Goal: Task Accomplishment & Management: Complete application form

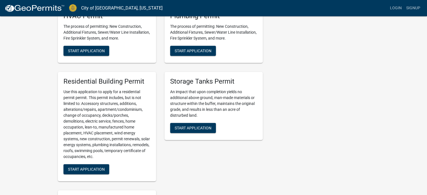
scroll to position [281, 0]
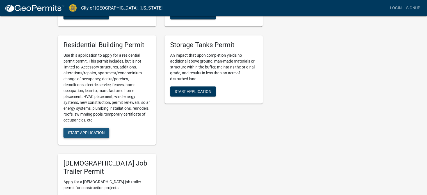
click at [95, 130] on button "Start Application" at bounding box center [86, 133] width 46 height 10
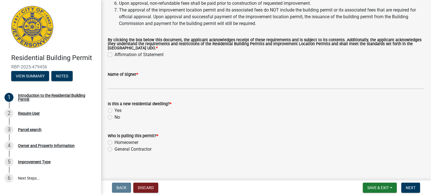
scroll to position [118, 0]
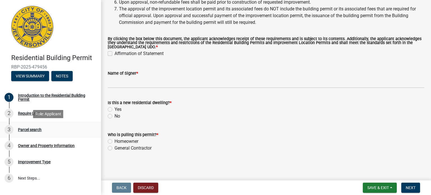
click at [30, 129] on div "Parcel search" at bounding box center [30, 130] width 24 height 4
click at [115, 141] on label "Homeowner" at bounding box center [127, 141] width 24 height 7
click at [115, 141] on input "Homeowner" at bounding box center [117, 140] width 4 height 4
radio input "true"
click at [410, 187] on span "Next" at bounding box center [411, 188] width 10 height 4
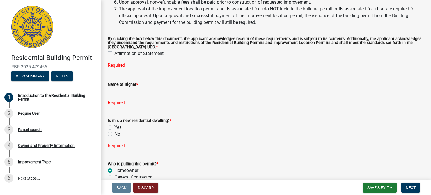
click at [115, 54] on label "Affirmation of Statement" at bounding box center [139, 53] width 49 height 7
click at [115, 54] on input "Affirmation of Statement" at bounding box center [117, 52] width 4 height 4
checkbox input "true"
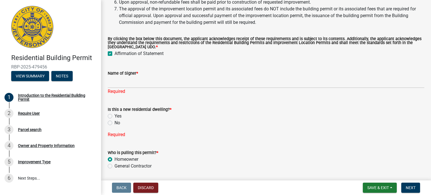
click at [115, 123] on label "No" at bounding box center [118, 123] width 6 height 7
click at [115, 123] on input "No" at bounding box center [117, 122] width 4 height 4
radio input "true"
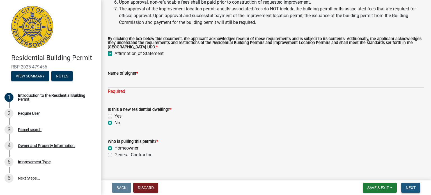
click at [410, 188] on span "Next" at bounding box center [411, 188] width 10 height 4
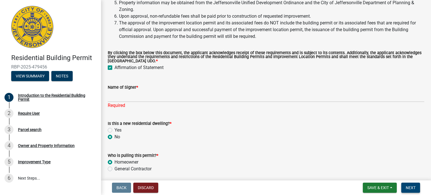
scroll to position [125, 0]
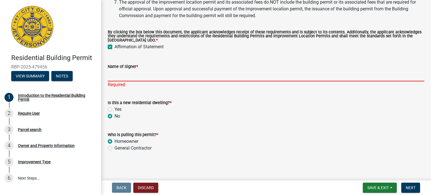
click at [171, 78] on input "Name of Signer *" at bounding box center [266, 76] width 317 height 12
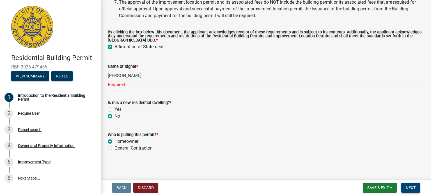
type input "[PERSON_NAME]"
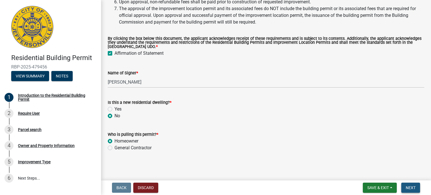
click at [411, 185] on button "Next" at bounding box center [410, 188] width 19 height 10
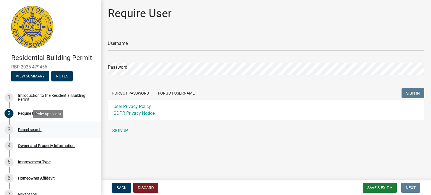
click at [19, 129] on div "Parcel search" at bounding box center [30, 130] width 24 height 4
